Goal: Check status: Check status

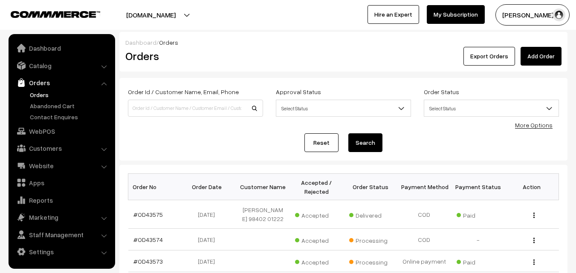
scroll to position [85, 0]
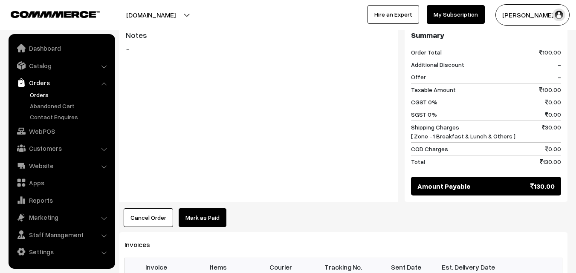
scroll to position [426, 0]
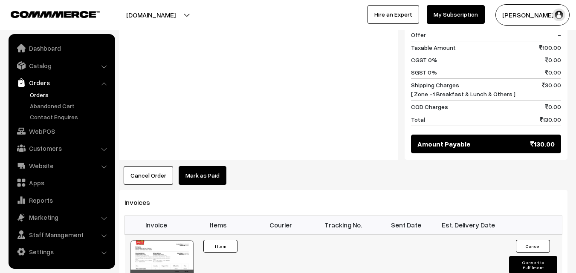
click at [172, 240] on div at bounding box center [161, 261] width 63 height 43
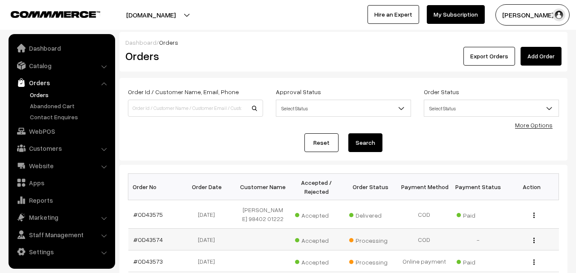
scroll to position [85, 0]
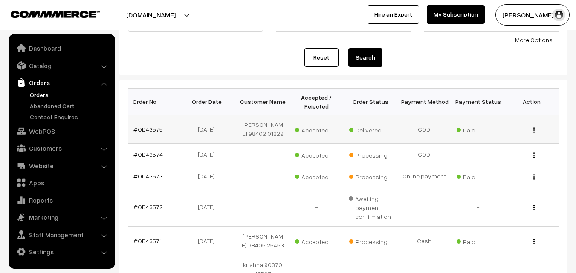
click at [148, 128] on link "#OD43575" at bounding box center [147, 129] width 29 height 7
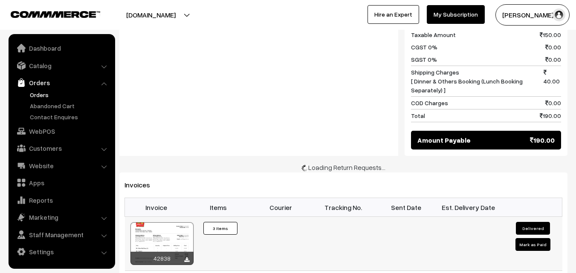
scroll to position [477, 0]
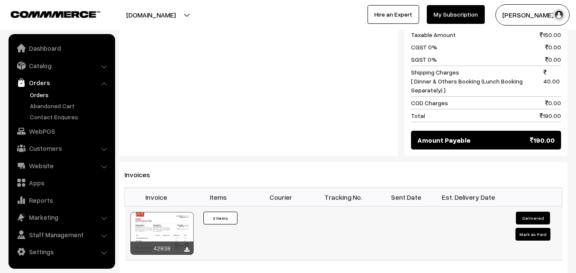
click at [184, 212] on div at bounding box center [161, 233] width 63 height 43
click at [40, 95] on link "Orders" at bounding box center [70, 94] width 84 height 9
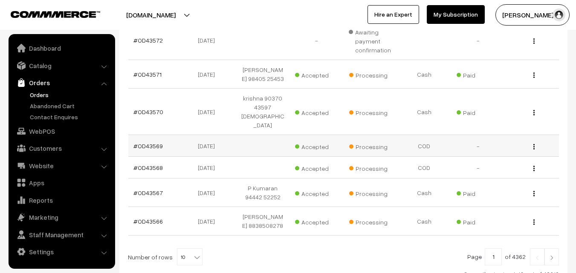
scroll to position [298, 0]
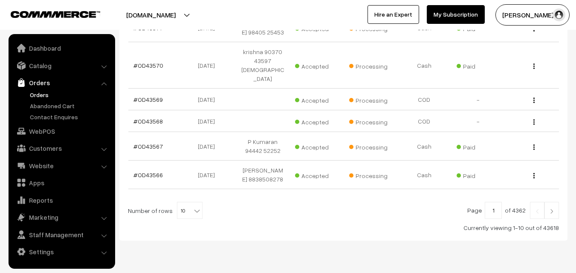
click at [193, 207] on b at bounding box center [197, 211] width 9 height 9
select select "90"
